Goal: Task Accomplishment & Management: Use online tool/utility

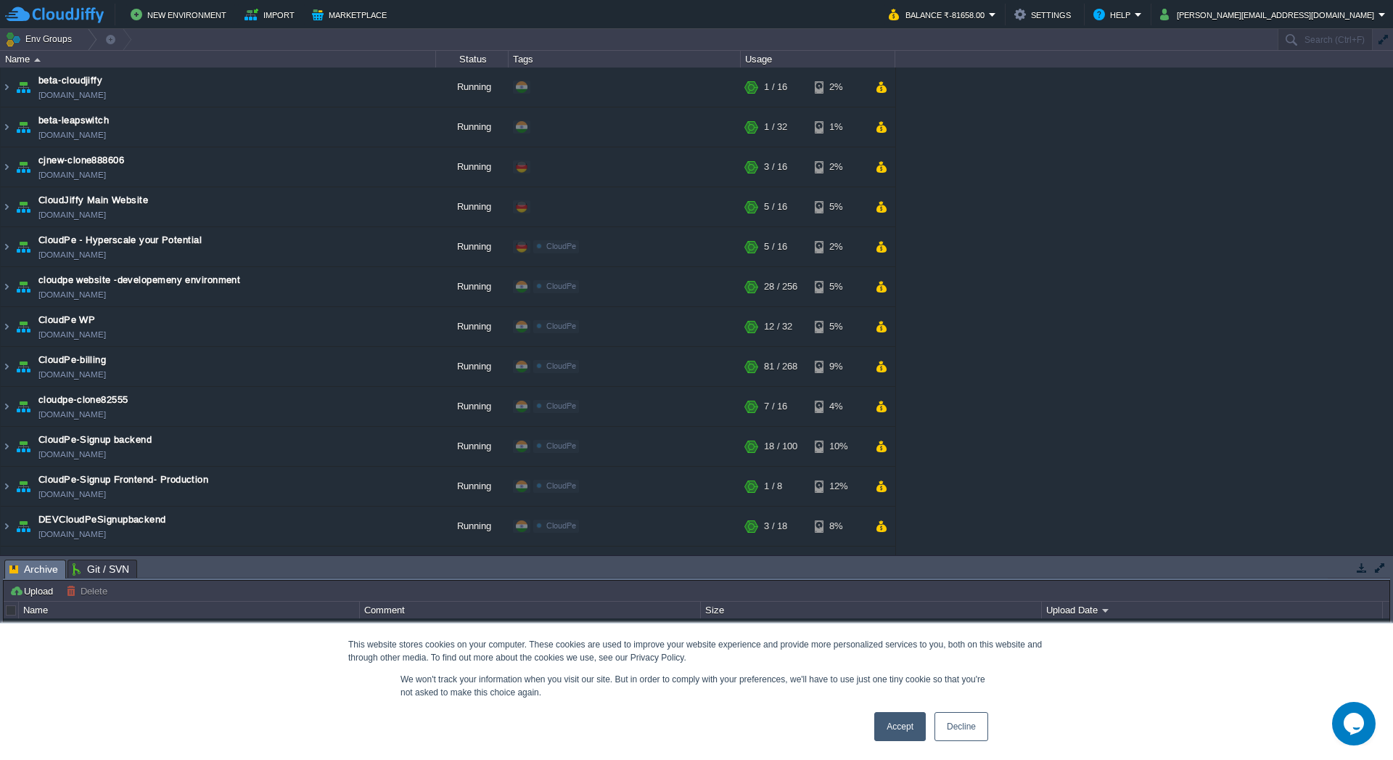
click at [898, 727] on link "Accept" at bounding box center [901, 726] width 52 height 29
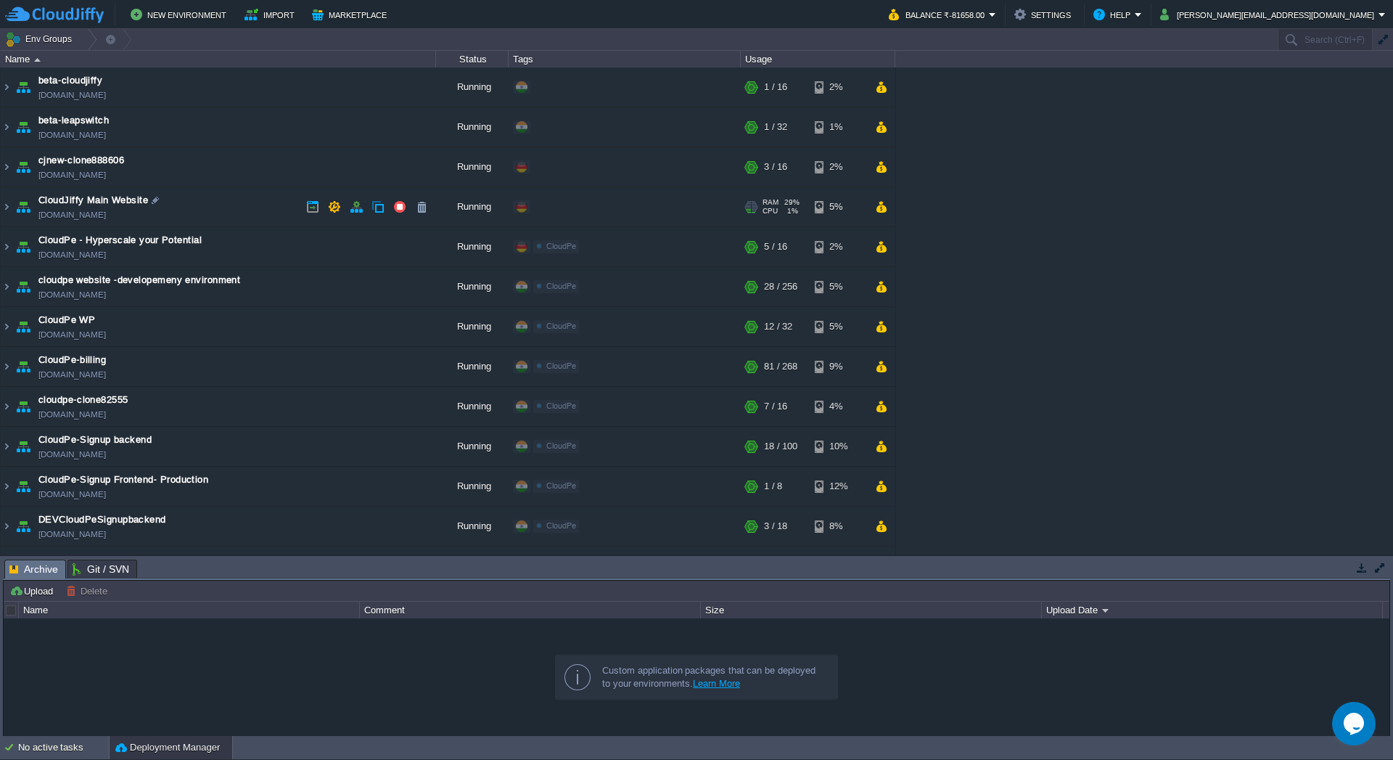
click at [274, 206] on td "CloudJiffy Main Website [DOMAIN_NAME]" at bounding box center [218, 207] width 435 height 40
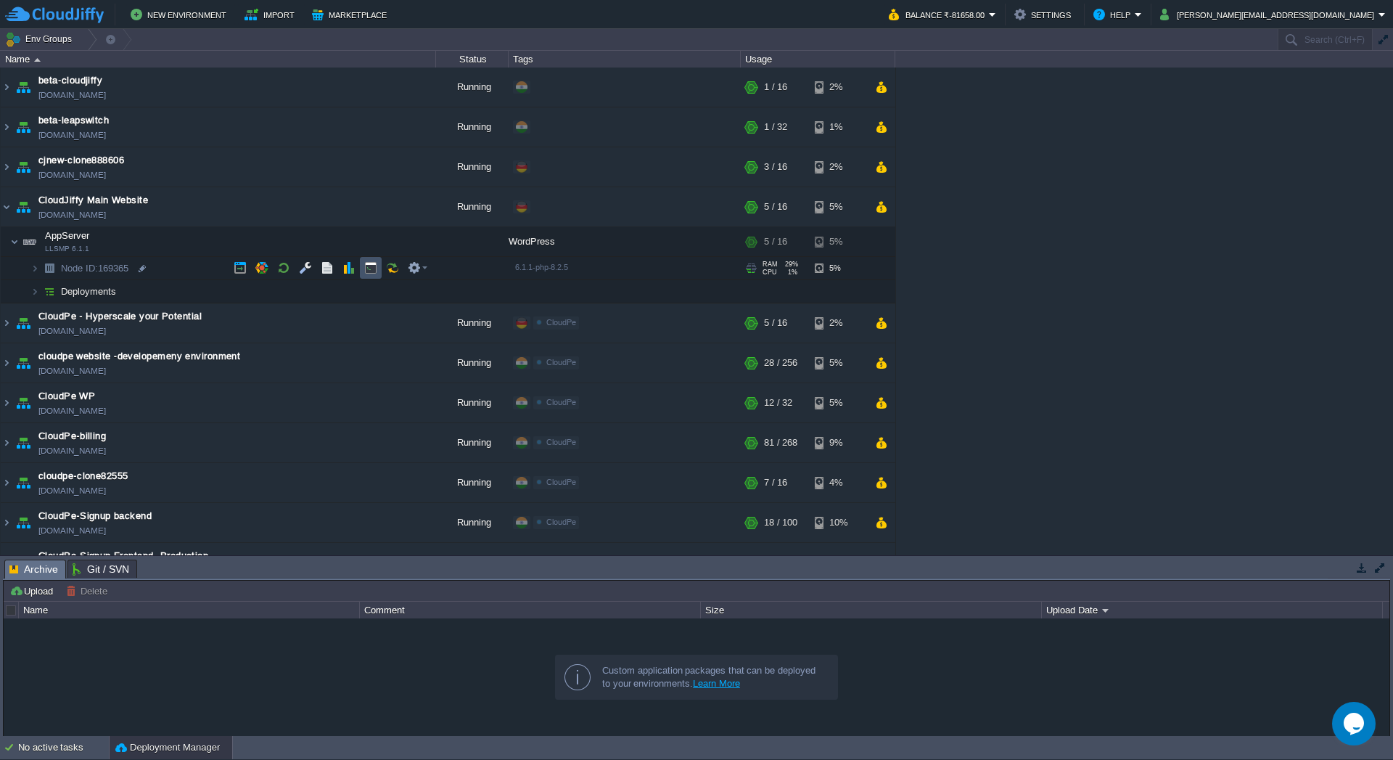
click at [366, 273] on button "button" at bounding box center [370, 267] width 13 height 13
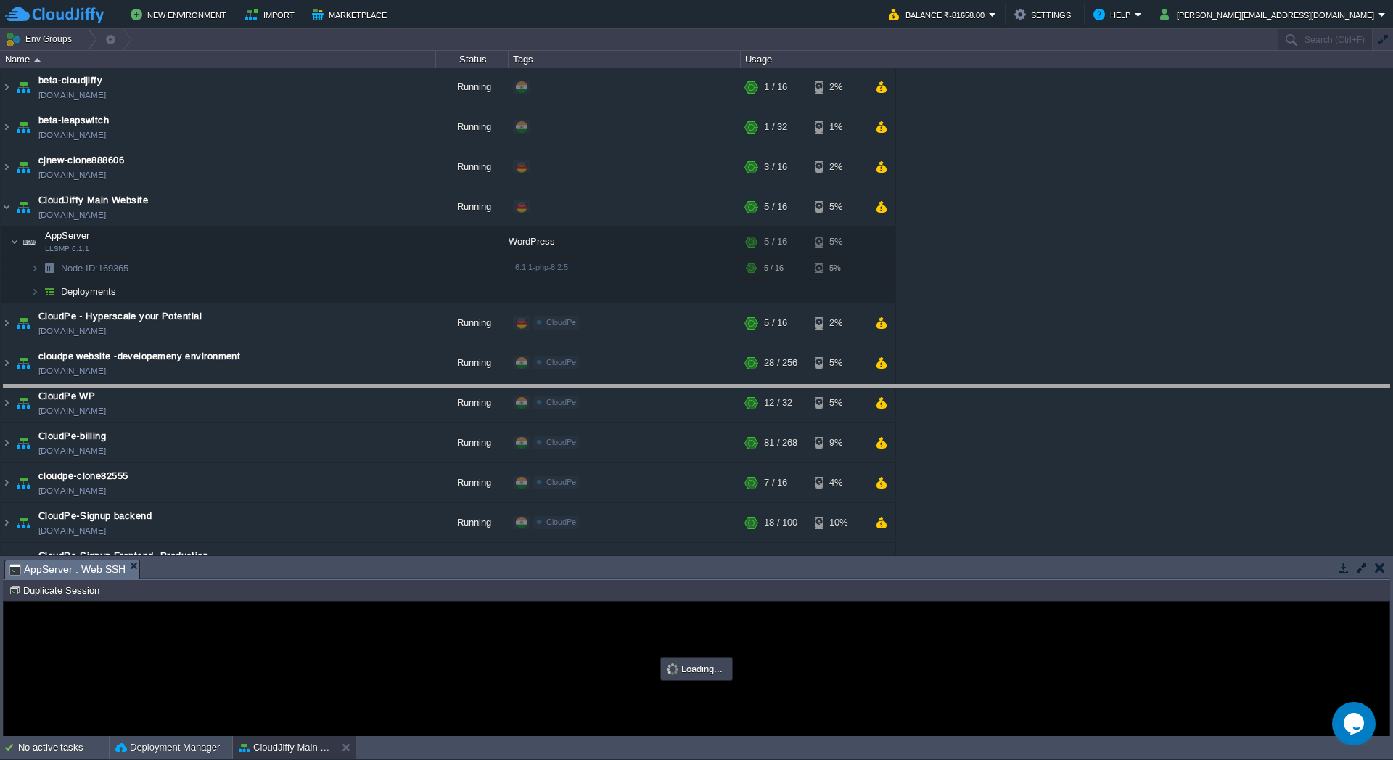
drag, startPoint x: 705, startPoint y: 573, endPoint x: 705, endPoint y: 398, distance: 174.9
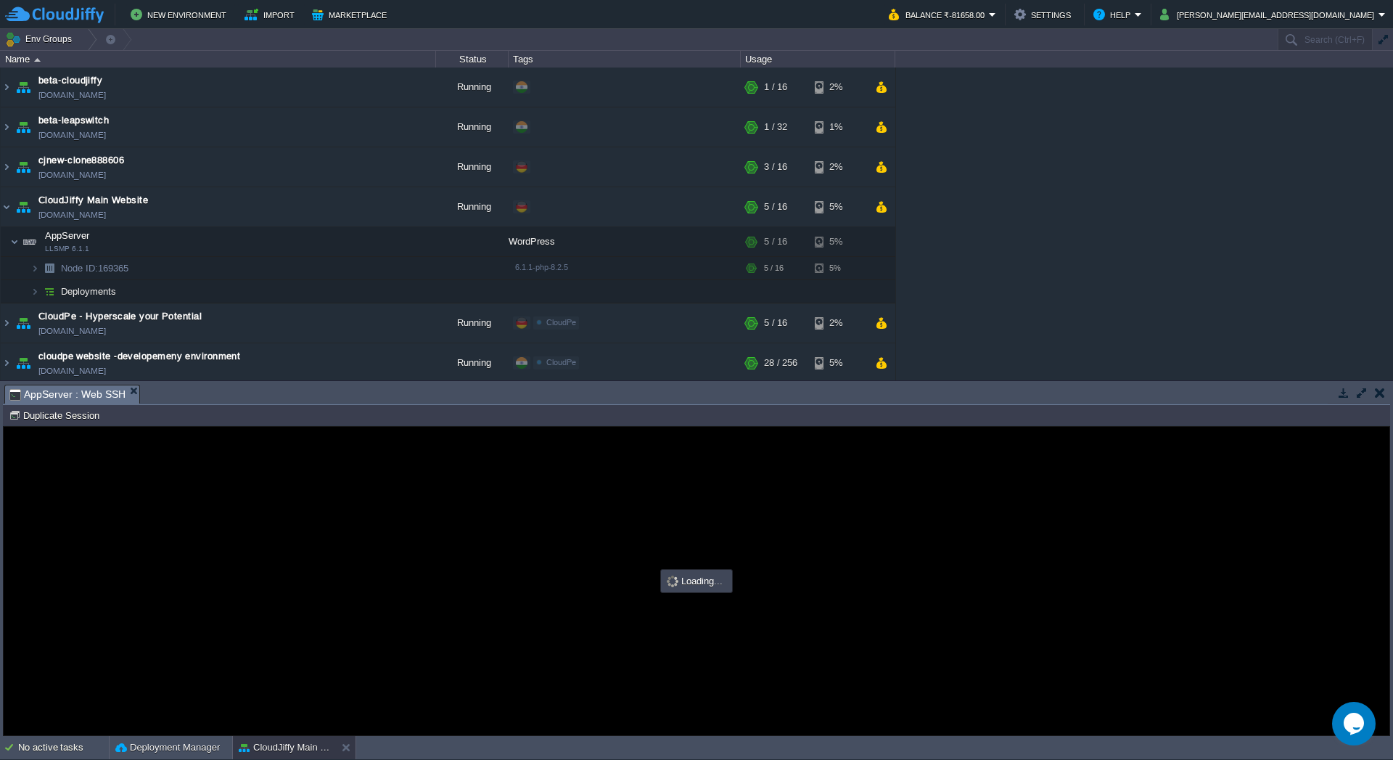
type input "#000000"
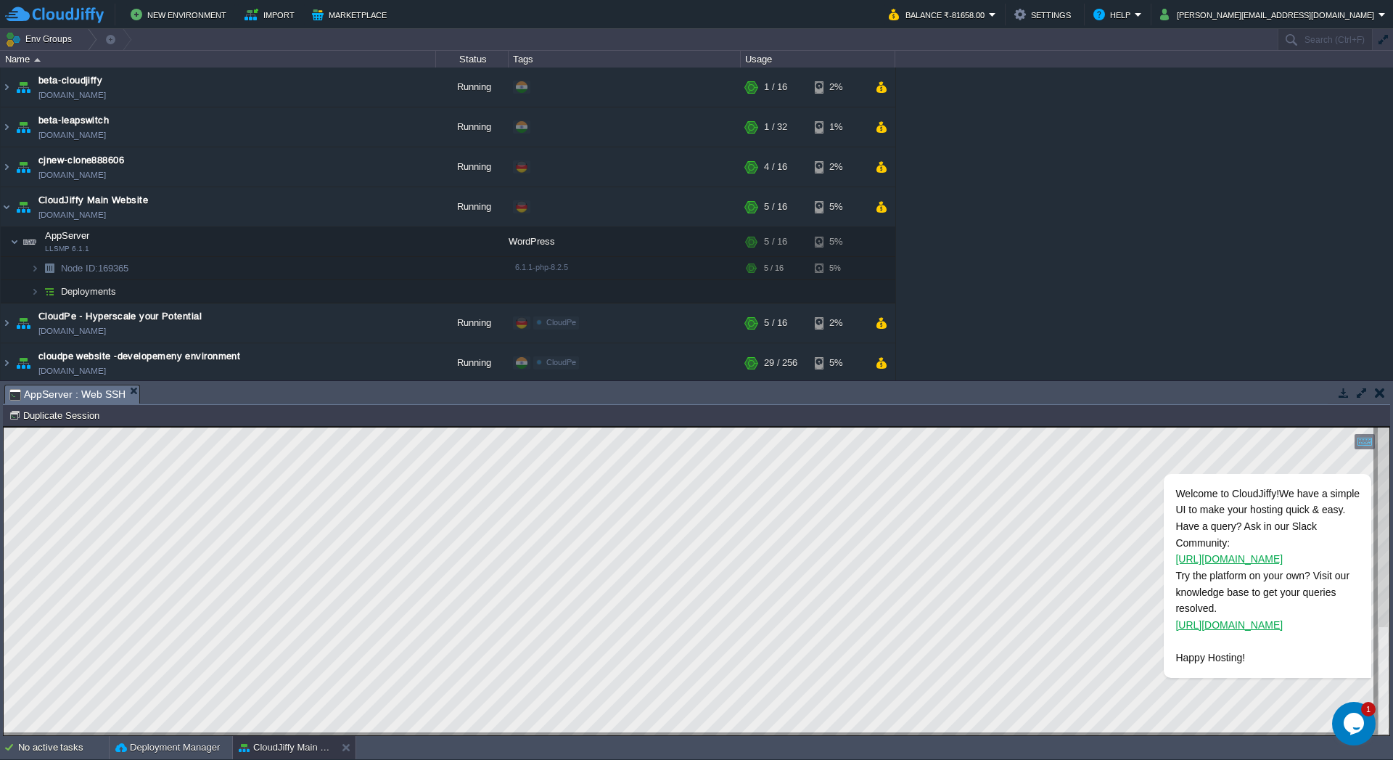
click at [1380, 398] on button "button" at bounding box center [1380, 392] width 10 height 13
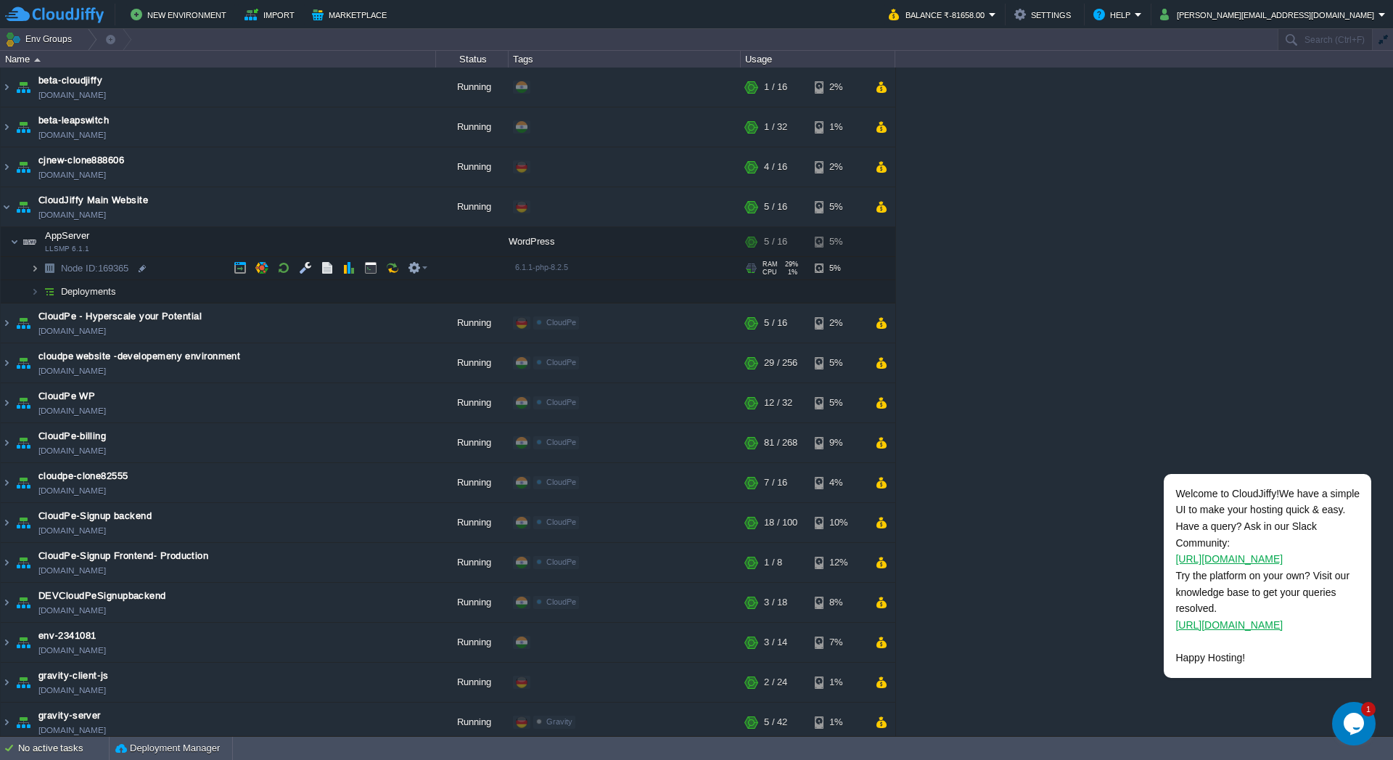
click at [36, 266] on img at bounding box center [34, 268] width 9 height 22
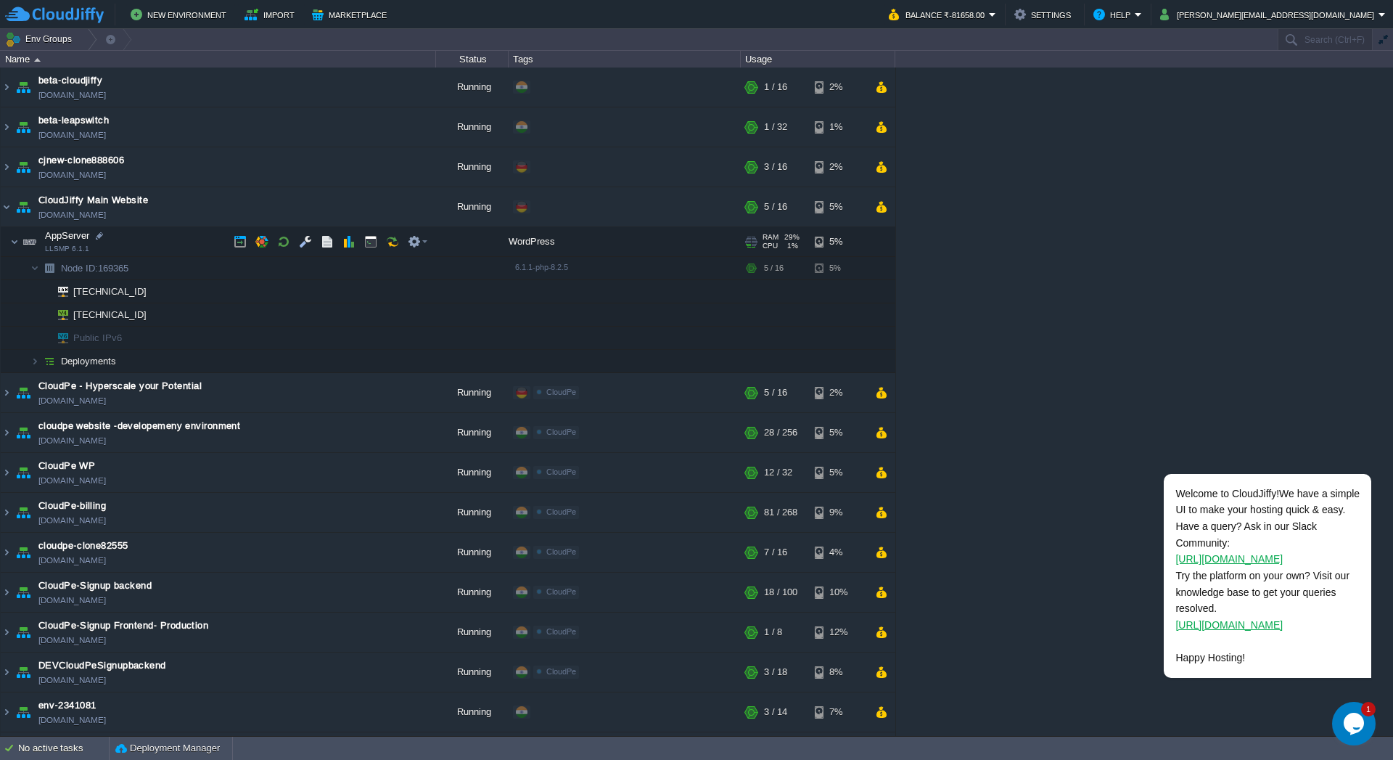
click at [8, 237] on img at bounding box center [5, 233] width 9 height 13
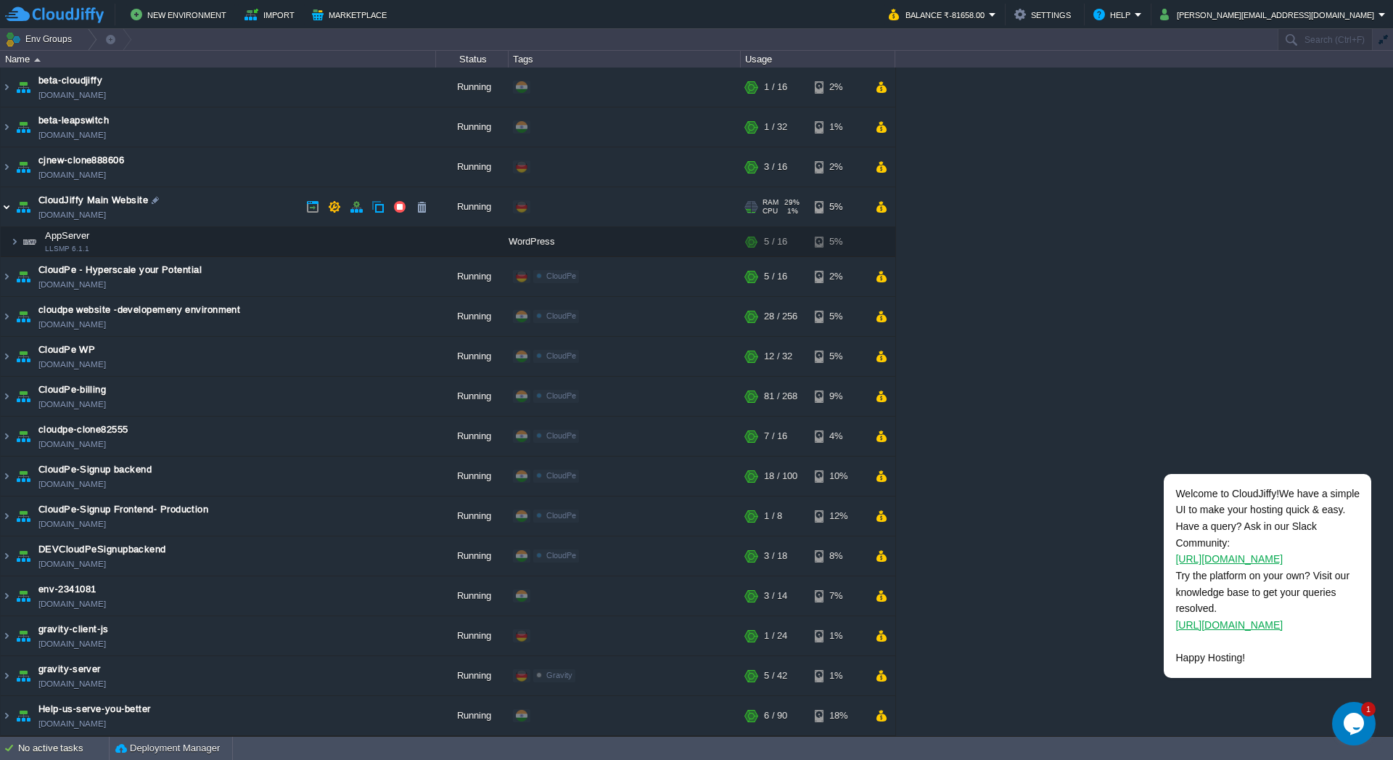
click at [9, 202] on img at bounding box center [7, 206] width 12 height 39
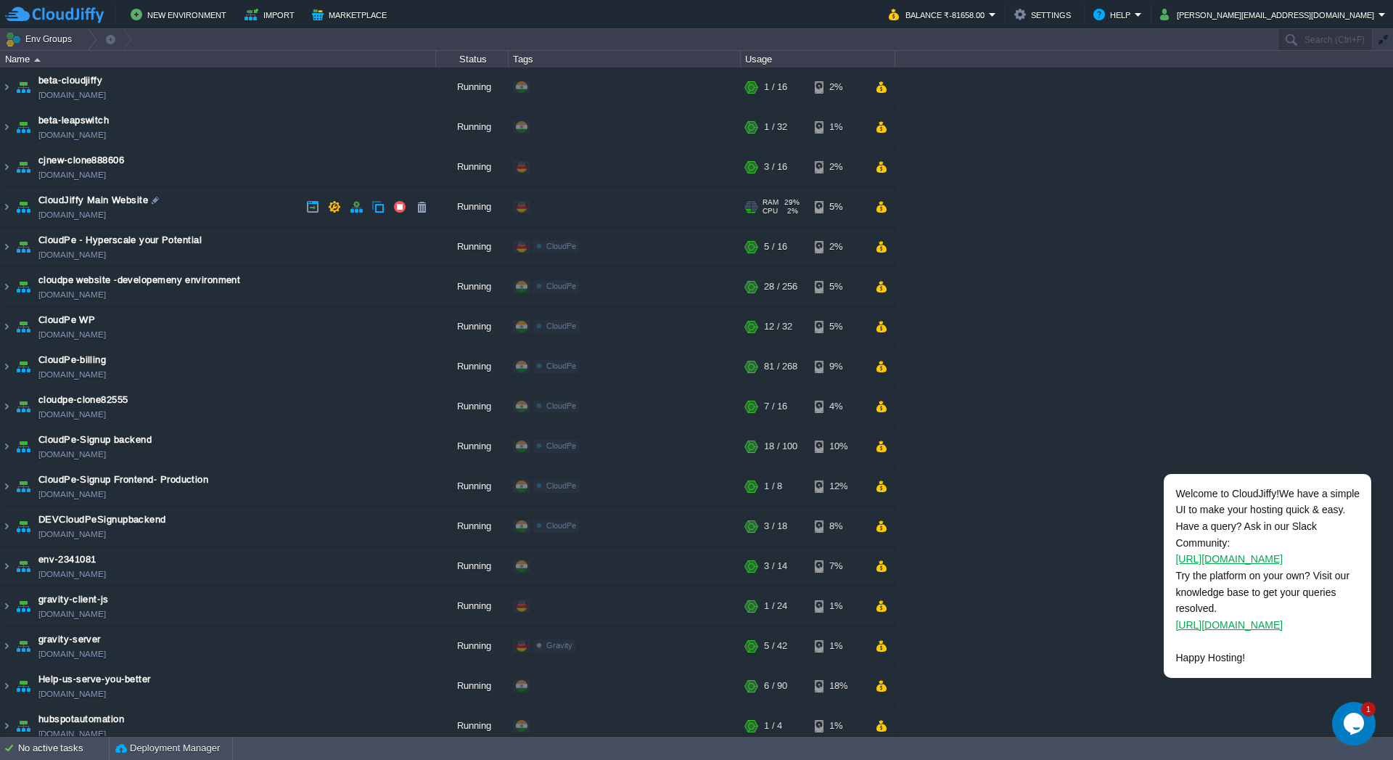
click at [199, 212] on td "CloudJiffy Main Website [DOMAIN_NAME]" at bounding box center [218, 207] width 435 height 40
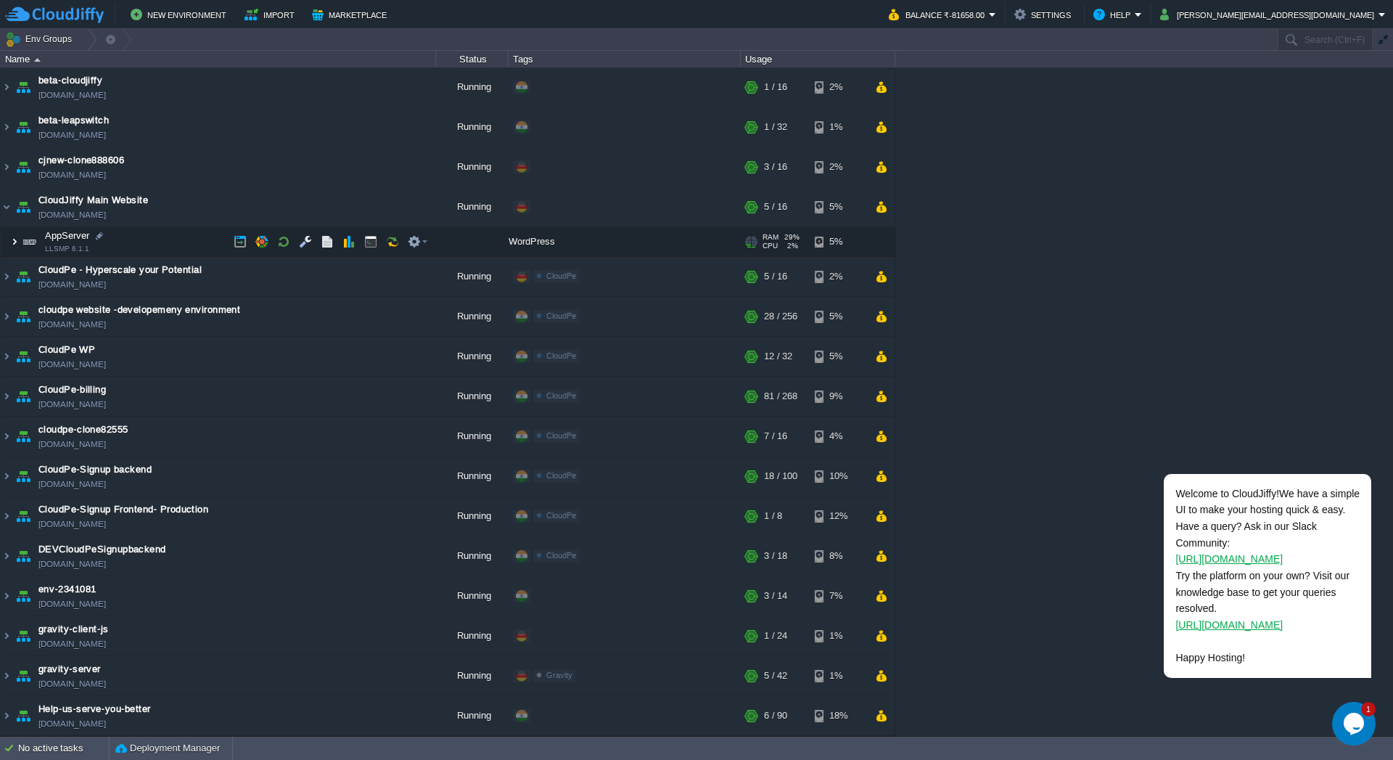
click at [17, 243] on img at bounding box center [14, 241] width 9 height 29
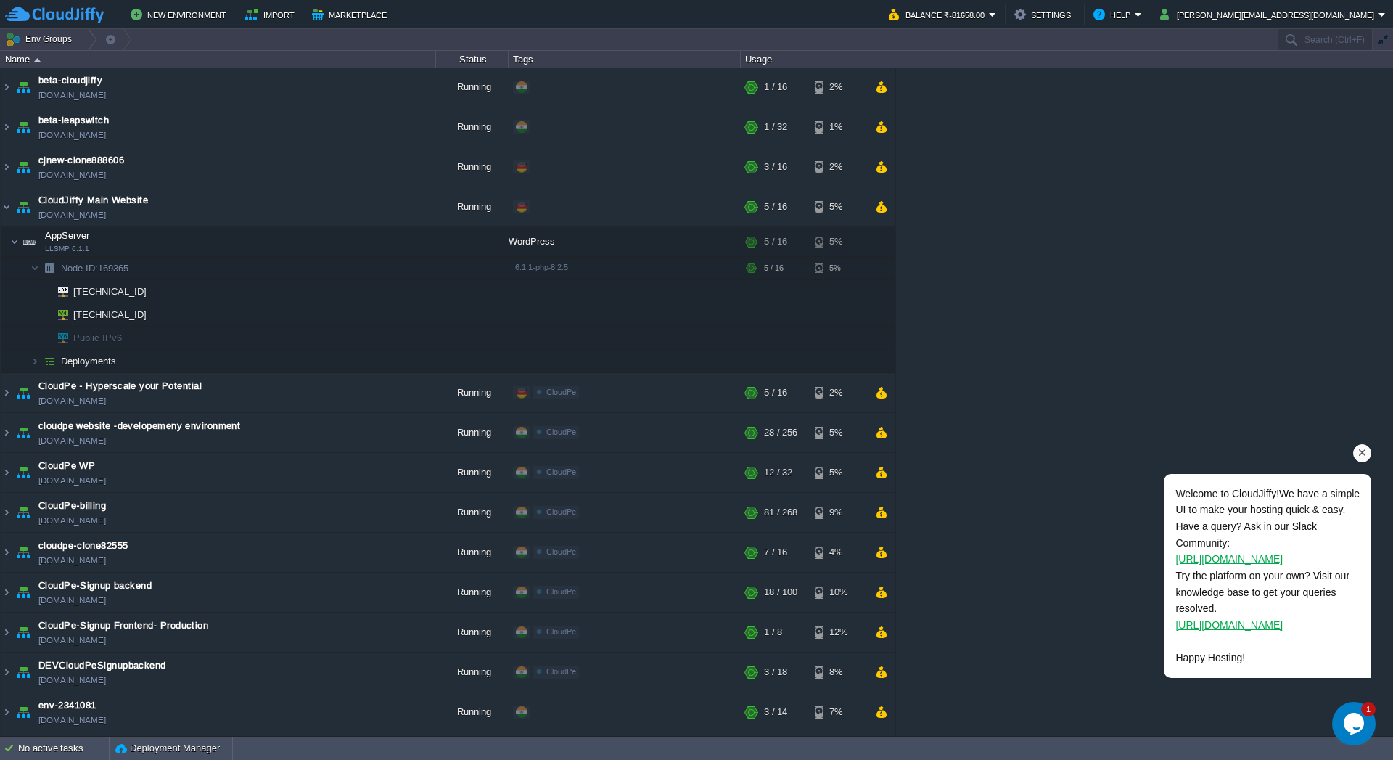
click at [1355, 453] on div "Chat attention grabber" at bounding box center [1362, 453] width 18 height 18
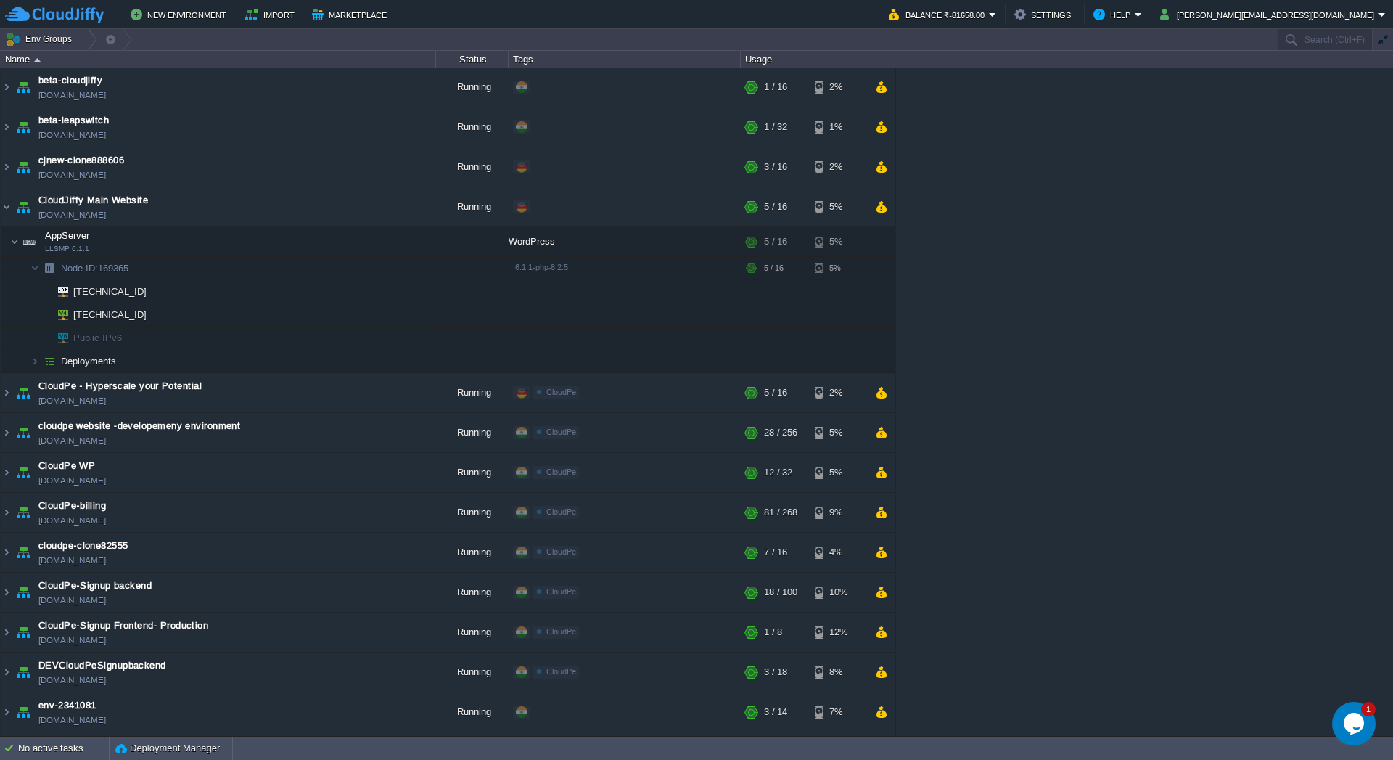
drag, startPoint x: 1348, startPoint y: 461, endPoint x: 1319, endPoint y: 464, distance: 30.0
click at [1060, 210] on div "beta-cloudjiffy [DOMAIN_NAME] Running + Add to Env Group RAM 3% CPU 1% 1 / 16 2…" at bounding box center [696, 401] width 1393 height 668
click at [988, 181] on div "beta-cloudjiffy [DOMAIN_NAME] Running + Add to Env Group RAM 3% CPU 1% 1 / 16 2…" at bounding box center [696, 401] width 1393 height 668
click at [989, 16] on button "Balance ₹-81658.00" at bounding box center [939, 14] width 100 height 17
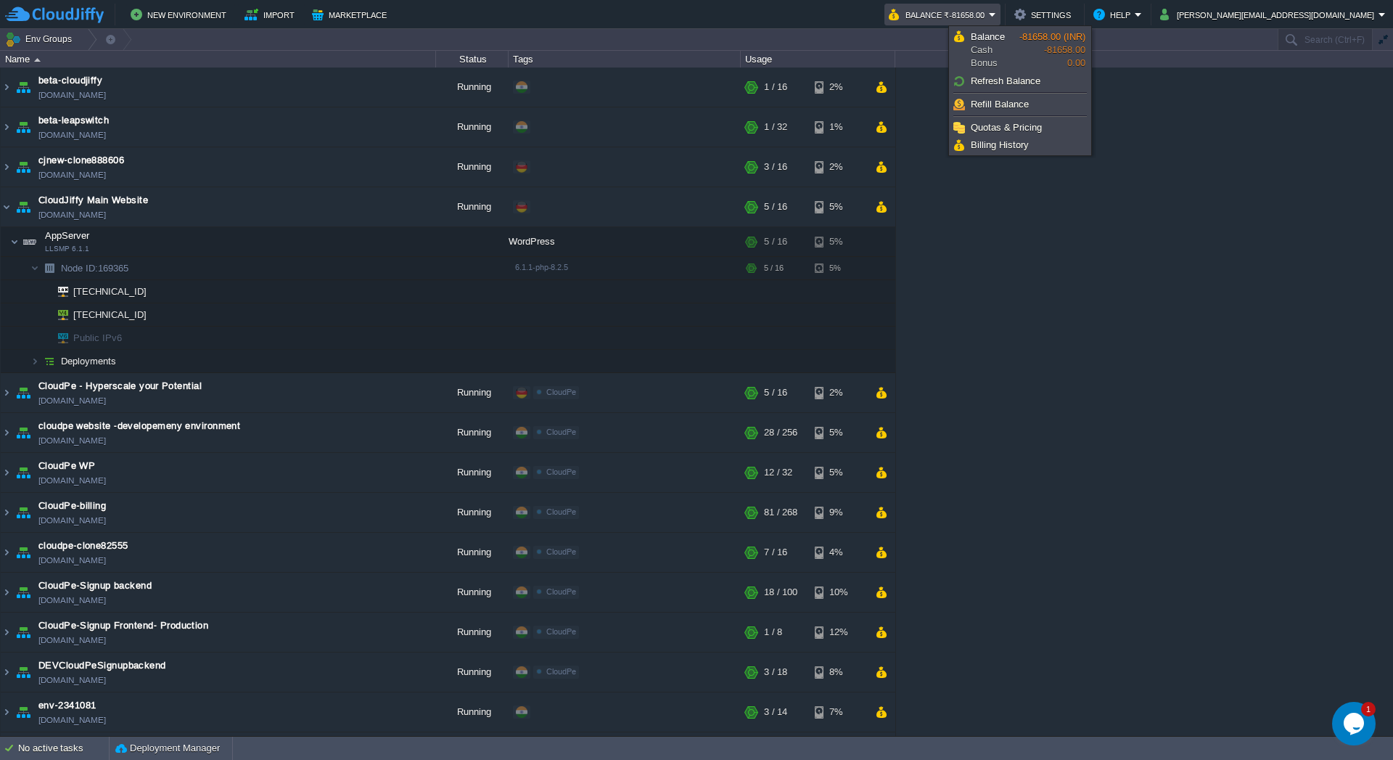
click at [1142, 260] on div "beta-cloudjiffy [DOMAIN_NAME] Running + Add to Env Group RAM 3% CPU 1% 1 / 16 2…" at bounding box center [696, 401] width 1393 height 668
